Goal: Task Accomplishment & Management: Complete application form

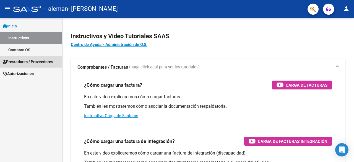
click at [33, 62] on span "Prestadores / Proveedores" at bounding box center [28, 62] width 50 height 6
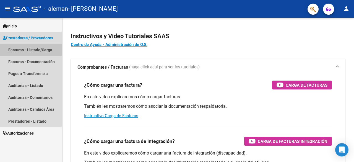
click at [51, 49] on link "Facturas - Listado/Carga" at bounding box center [31, 50] width 62 height 12
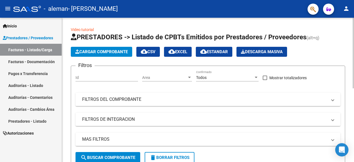
click at [101, 57] on app-list-header "PRESTADORES -> Listado de CPBTs Emitidos por Prestadores / Proveedores (alt+q) …" at bounding box center [208, 100] width 274 height 135
click at [109, 52] on span "Cargar Comprobante" at bounding box center [101, 51] width 53 height 5
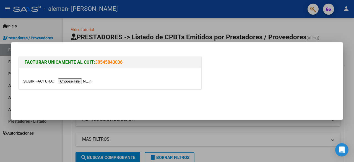
click at [81, 79] on input "file" at bounding box center [58, 81] width 70 height 6
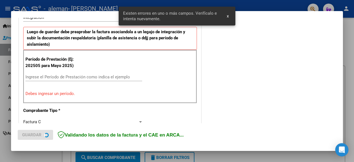
scroll to position [145, 0]
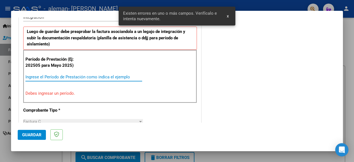
click at [100, 74] on input "Ingrese el Período de Prestación como indica el ejemplo" at bounding box center [83, 76] width 117 height 5
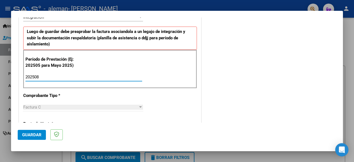
type input "202508"
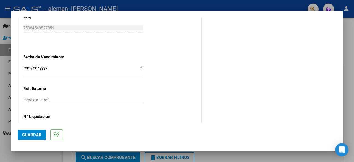
scroll to position [393, 0]
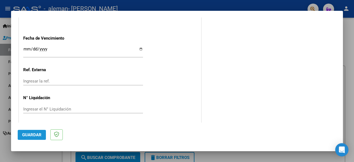
click at [36, 134] on span "Guardar" at bounding box center [31, 134] width 19 height 5
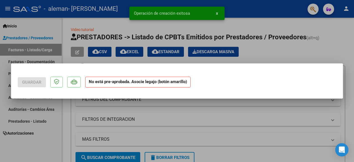
scroll to position [0, 0]
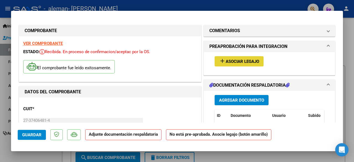
click at [238, 62] on span "Asociar Legajo" at bounding box center [242, 61] width 33 height 5
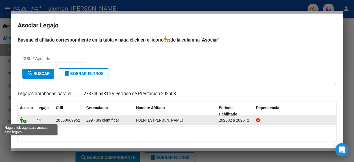
click at [24, 120] on icon at bounding box center [23, 120] width 7 height 6
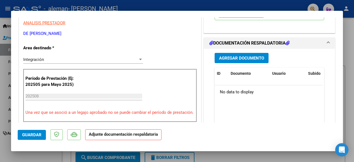
scroll to position [130, 0]
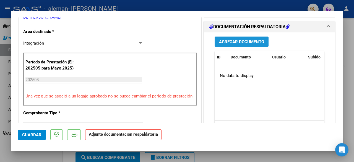
click at [241, 40] on span "Agregar Documento" at bounding box center [241, 41] width 45 height 5
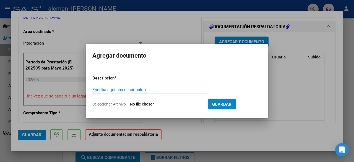
click at [125, 91] on input "Escriba aquí una descripcion" at bounding box center [150, 89] width 117 height 5
type input "Agosto 2025"
click at [145, 100] on form "Descripcion * [DATE] Escriba aquí una descripcion Seleccionar Archivo Guardar" at bounding box center [176, 91] width 169 height 40
click at [138, 103] on input "Seleccionar Archivo" at bounding box center [166, 104] width 73 height 5
type input "C:\fakepath\[PERSON_NAME][DATE].pdf"
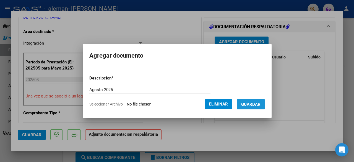
click at [253, 103] on span "Guardar" at bounding box center [250, 104] width 19 height 5
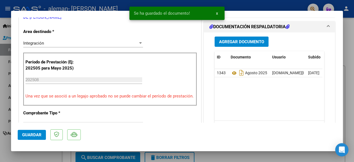
click at [31, 127] on mat-dialog-actions "Guardar" at bounding box center [177, 133] width 318 height 22
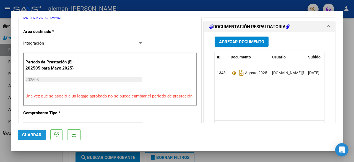
click at [31, 135] on span "Guardar" at bounding box center [31, 134] width 19 height 5
click at [218, 12] on mat-dialog-container "COMPROBANTE VER COMPROBANTE ESTADO: Recibida. En proceso de confirmacion/acepta…" at bounding box center [177, 81] width 332 height 140
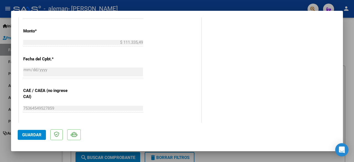
scroll to position [395, 0]
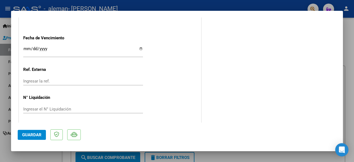
click at [351, 63] on div at bounding box center [177, 81] width 354 height 162
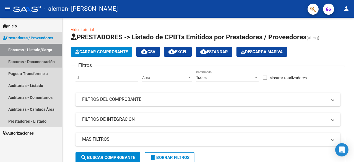
click at [30, 64] on link "Facturas - Documentación" at bounding box center [31, 62] width 62 height 12
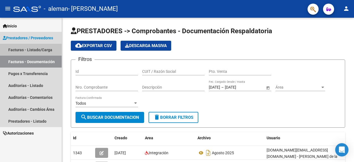
click at [42, 50] on link "Facturas - Listado/Carga" at bounding box center [31, 50] width 62 height 12
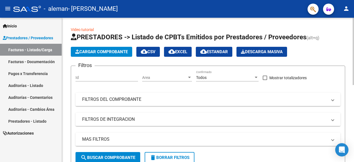
scroll to position [144, 0]
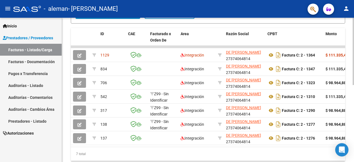
click at [353, 88] on div at bounding box center [352, 90] width 1 height 144
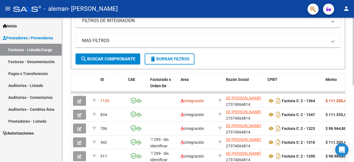
scroll to position [96, 0]
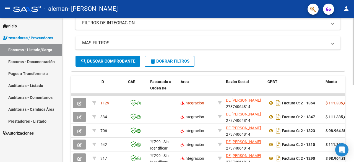
click at [352, 66] on div "Video tutorial PRESTADORES -> Listado de CPBTs Emitidos por Prestadores / Prove…" at bounding box center [208, 73] width 293 height 305
